Goal: Transaction & Acquisition: Purchase product/service

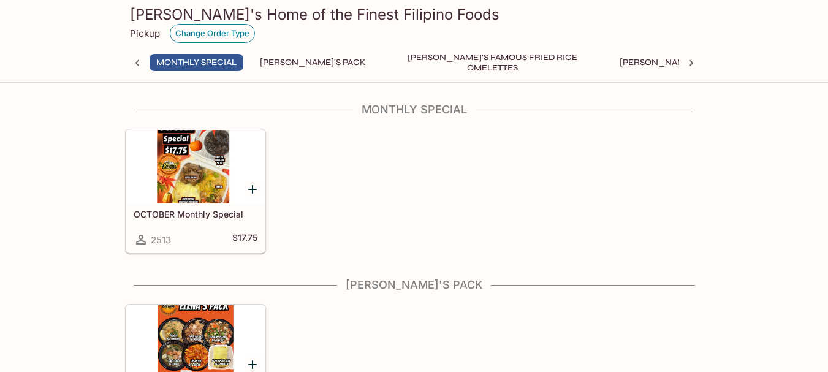
click at [225, 32] on button "Change Order Type" at bounding box center [212, 33] width 85 height 19
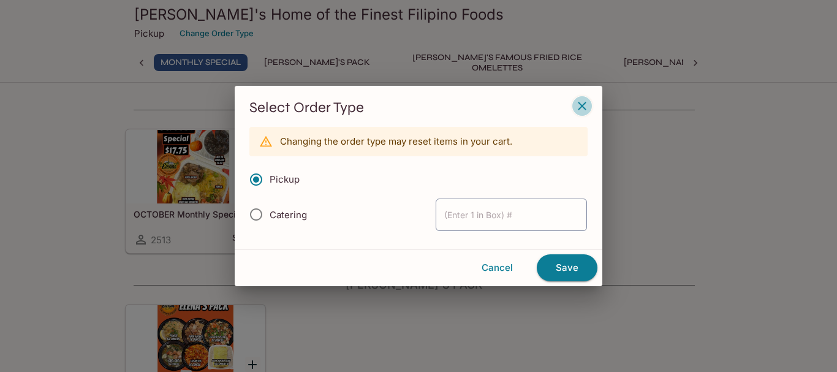
click at [582, 110] on icon "button" at bounding box center [582, 106] width 15 height 15
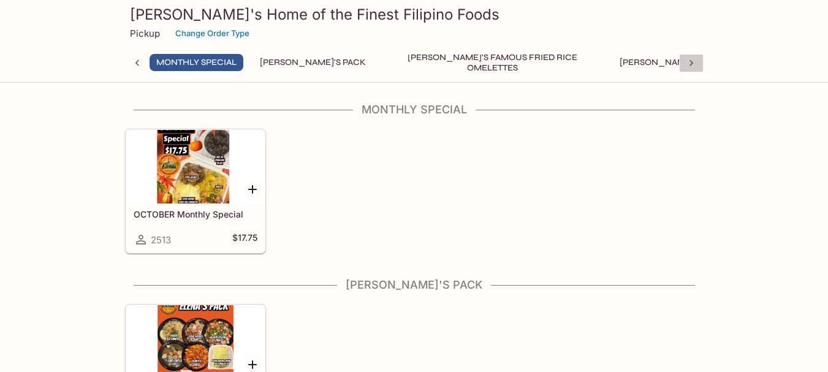
click at [689, 66] on icon at bounding box center [691, 63] width 12 height 12
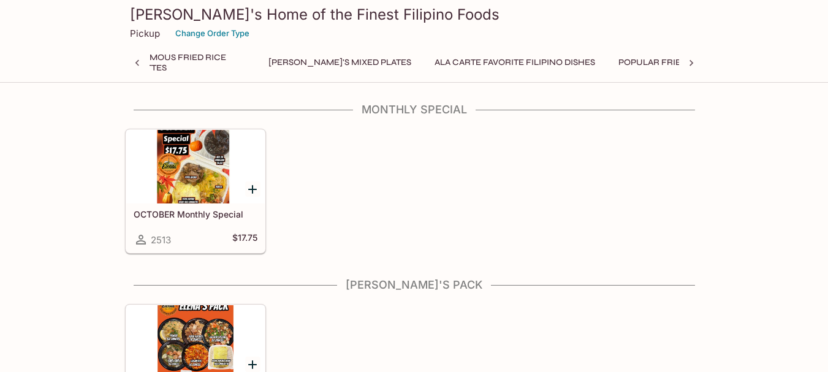
scroll to position [0, 473]
click at [689, 66] on icon at bounding box center [691, 63] width 12 height 12
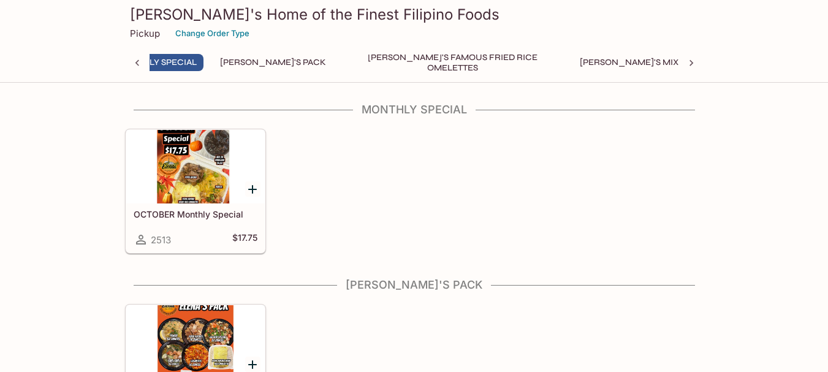
scroll to position [0, 5]
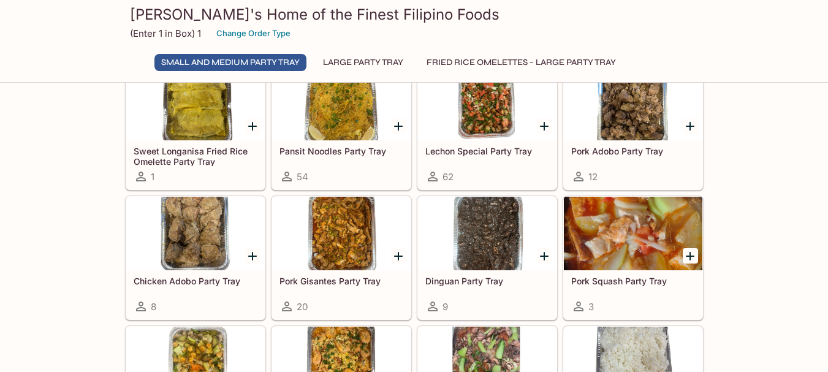
scroll to position [202, 0]
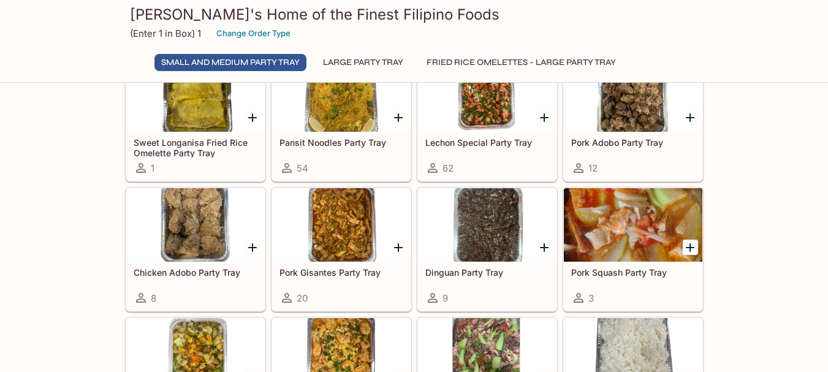
click at [455, 119] on div at bounding box center [487, 95] width 138 height 74
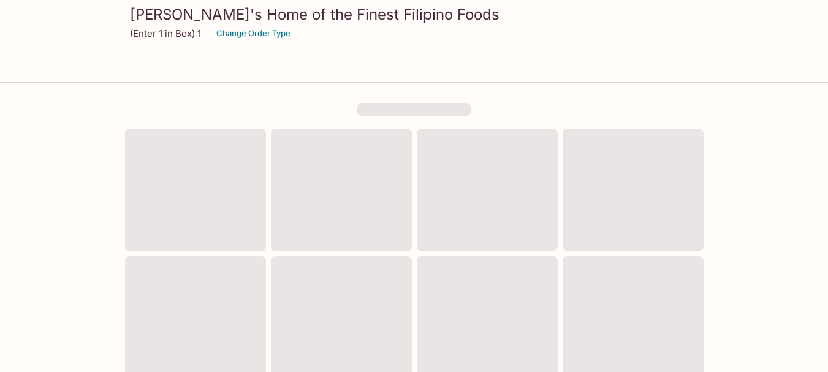
scroll to position [202, 0]
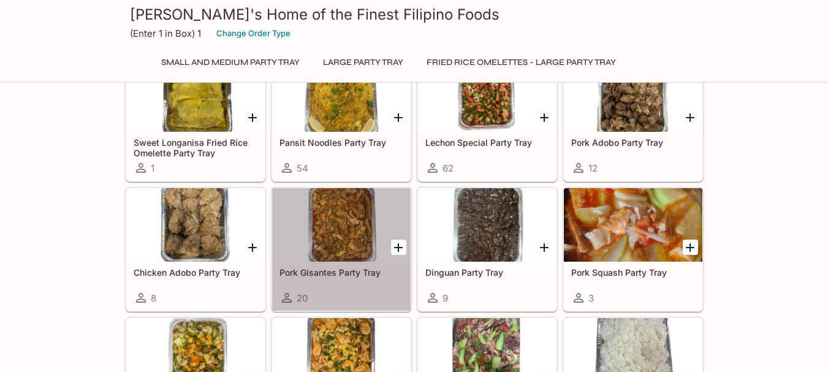
click at [346, 229] on div at bounding box center [341, 225] width 138 height 74
